Goal: Information Seeking & Learning: Learn about a topic

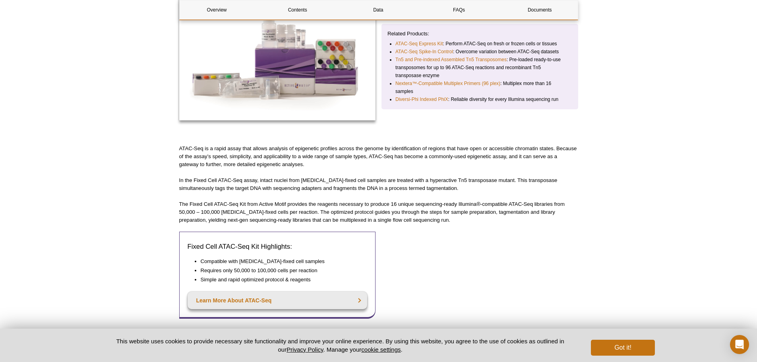
scroll to position [159, 0]
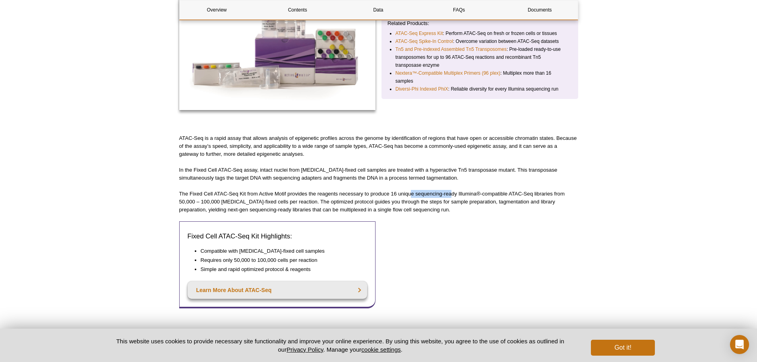
drag, startPoint x: 411, startPoint y: 195, endPoint x: 451, endPoint y: 195, distance: 40.1
click at [451, 195] on p "The Fixed Cell ATAC-Seq Kit from Active Motif provides the reagents necessary t…" at bounding box center [378, 202] width 399 height 24
click at [405, 195] on p "The Fixed Cell ATAC-Seq Kit from Active Motif provides the reagents necessary t…" at bounding box center [378, 202] width 399 height 24
drag, startPoint x: 396, startPoint y: 193, endPoint x: 454, endPoint y: 192, distance: 58.4
click at [454, 192] on p "The Fixed Cell ATAC-Seq Kit from Active Motif provides the reagents necessary t…" at bounding box center [378, 202] width 399 height 24
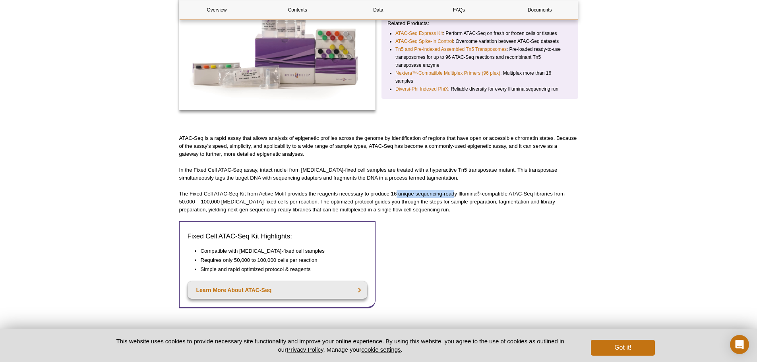
scroll to position [199, 0]
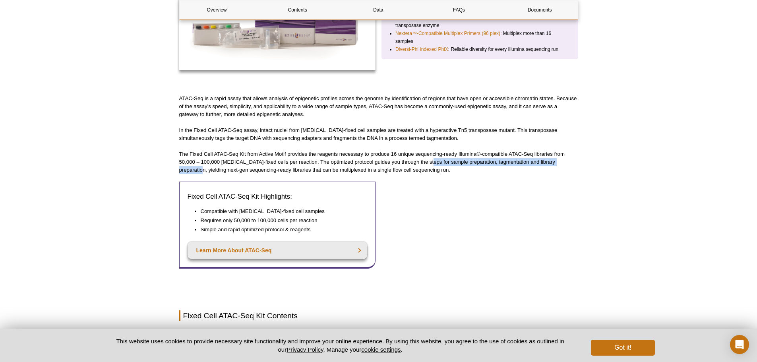
drag, startPoint x: 429, startPoint y: 162, endPoint x: 582, endPoint y: 163, distance: 153.3
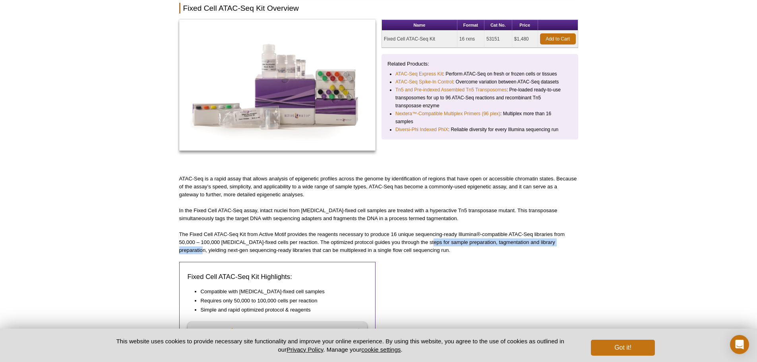
scroll to position [0, 0]
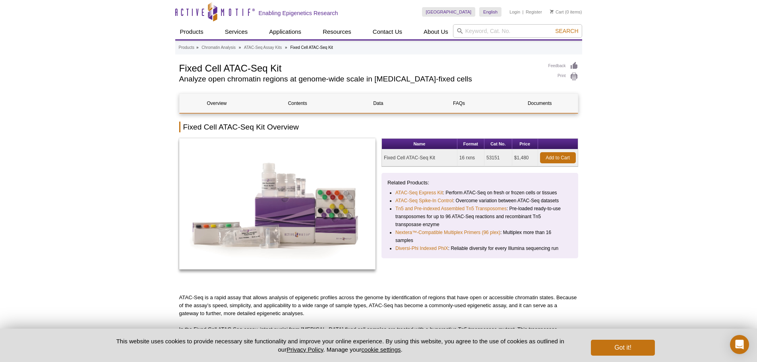
click at [522, 158] on td "$1,480" at bounding box center [525, 157] width 26 height 17
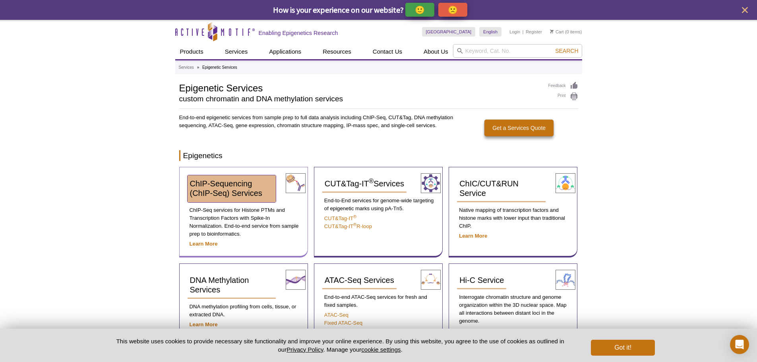
click at [232, 191] on span "ChIP-Sequencing (ChIP-Seq) Services" at bounding box center [226, 188] width 72 height 18
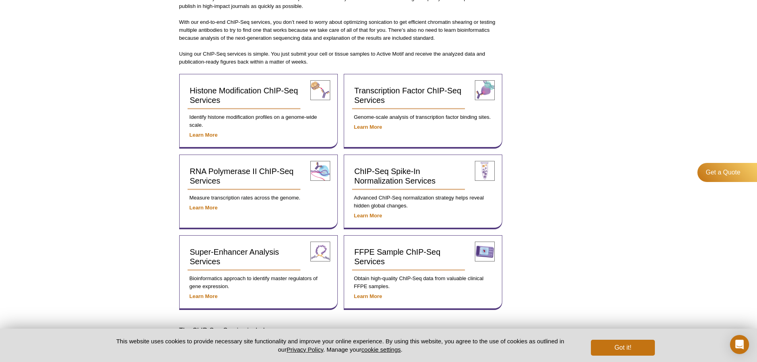
scroll to position [266, 0]
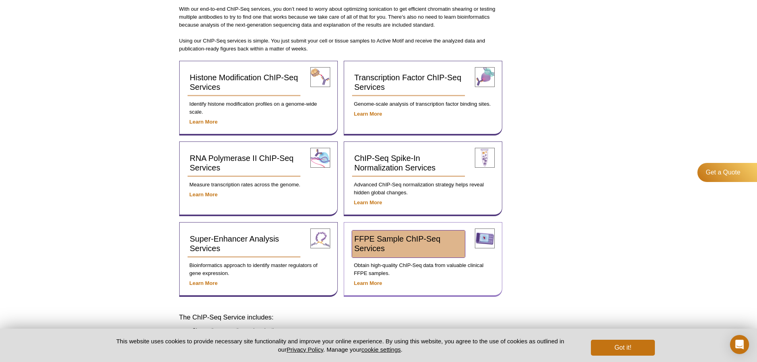
click at [372, 232] on link "FFPE Sample ChIP-Seq Services" at bounding box center [408, 243] width 113 height 27
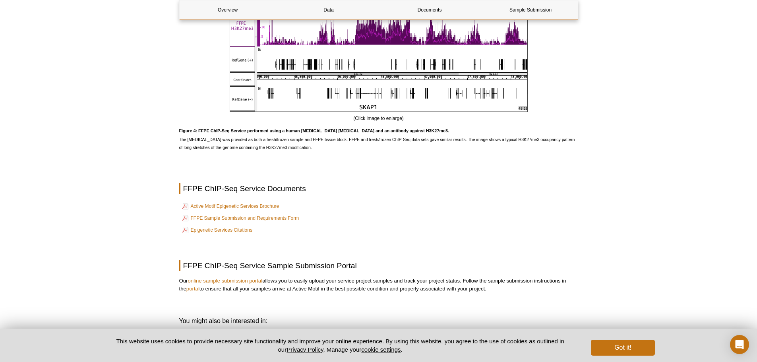
scroll to position [1351, 0]
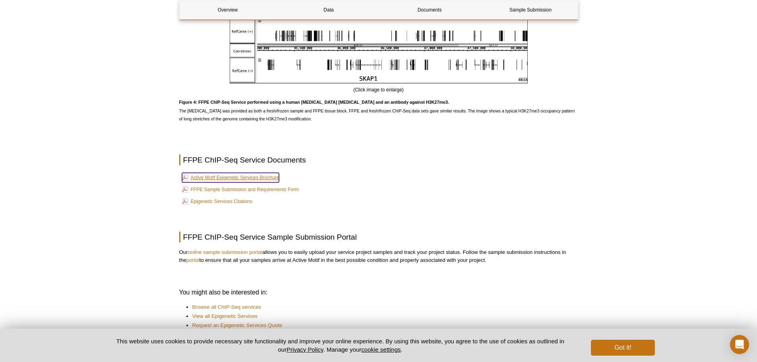
click at [262, 173] on link "Active Motif Epigenetic Services Brochure" at bounding box center [230, 178] width 97 height 10
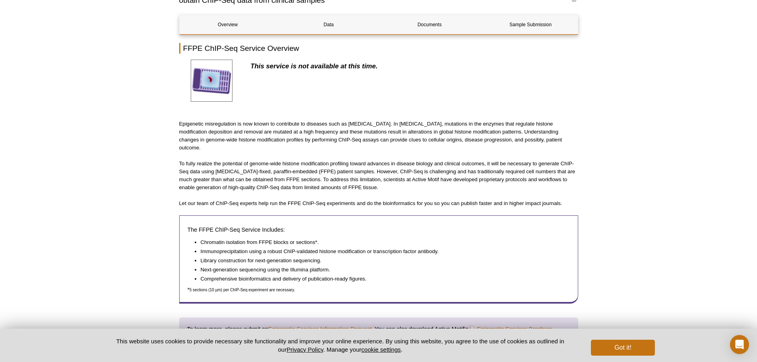
scroll to position [79, 0]
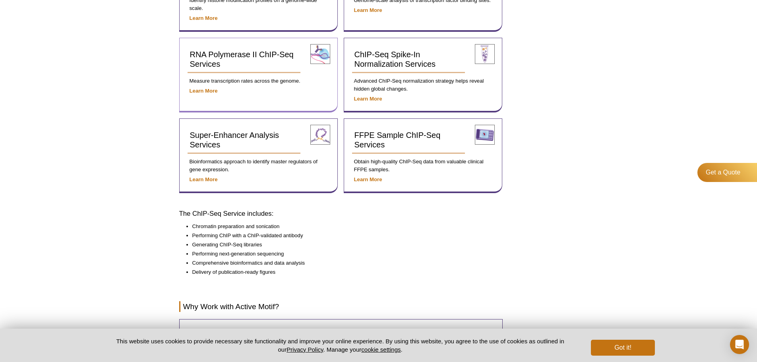
scroll to position [318, 0]
